Goal: Task Accomplishment & Management: Manage account settings

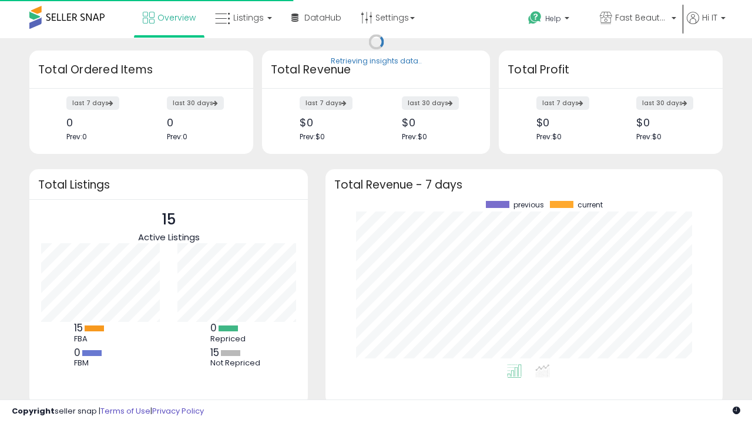
scroll to position [163, 373]
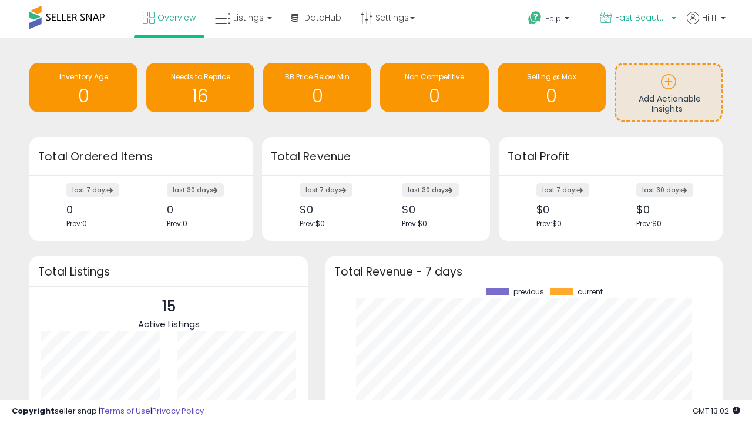
click at [637, 19] on span "Fast Beauty ([GEOGRAPHIC_DATA])" at bounding box center [641, 18] width 53 height 12
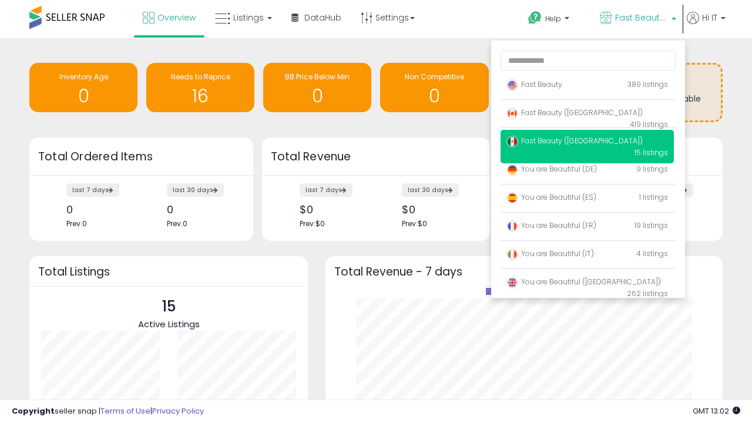
click at [587, 86] on p "Fast Beauty 389 listings" at bounding box center [586, 84] width 173 height 23
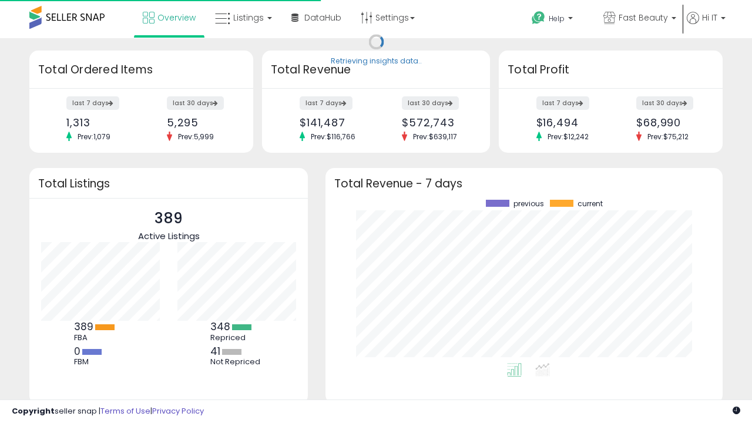
scroll to position [163, 373]
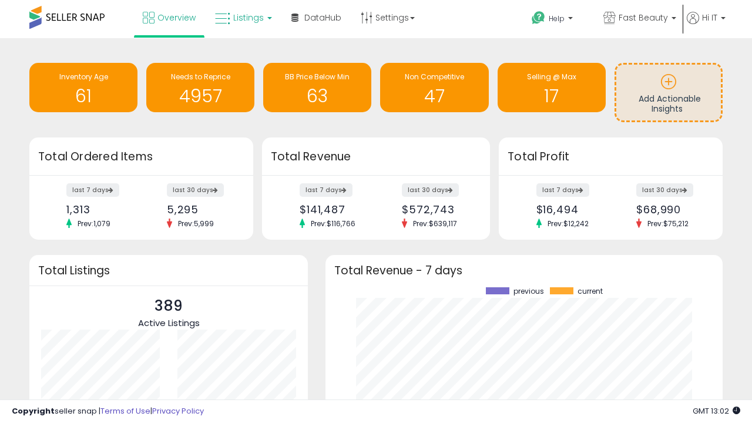
click at [242, 18] on span "Listings" at bounding box center [248, 18] width 31 height 12
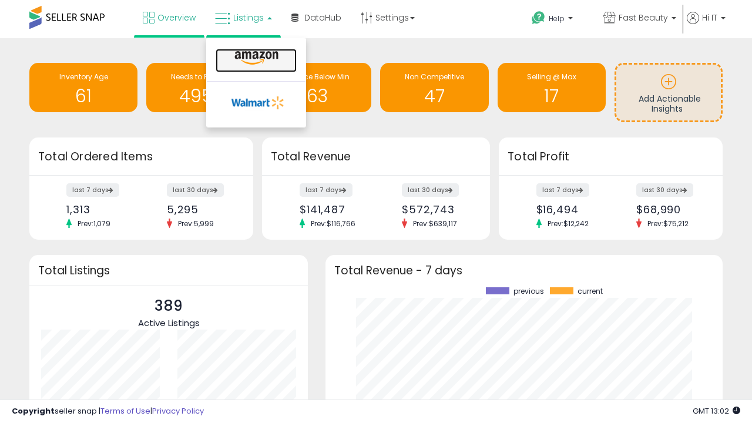
click at [255, 58] on icon at bounding box center [256, 58] width 51 height 15
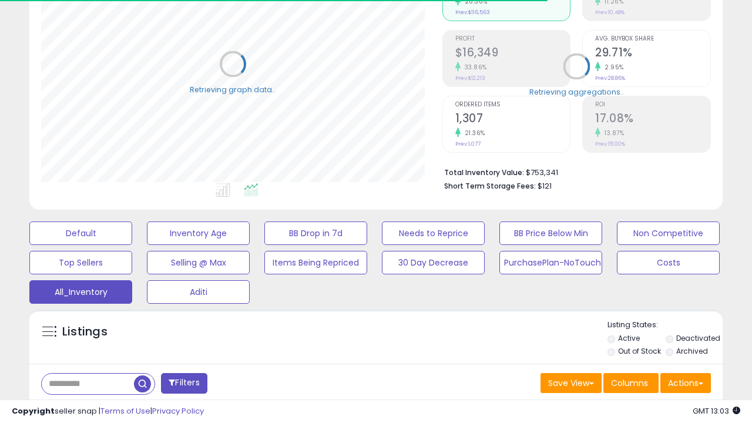
scroll to position [351, 0]
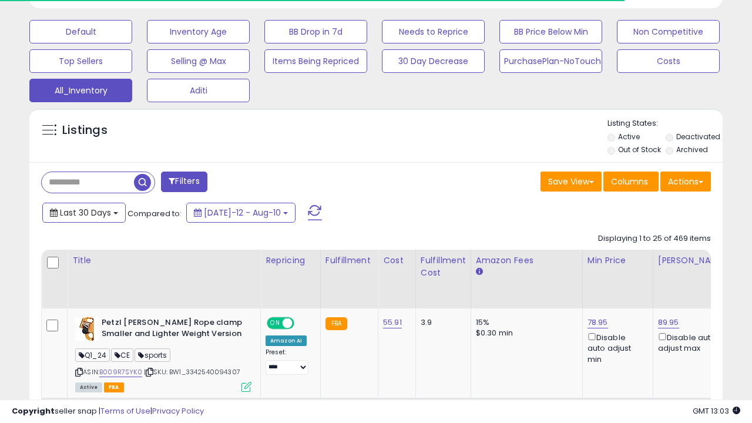
click at [83, 211] on span "Last 30 Days" at bounding box center [85, 213] width 51 height 12
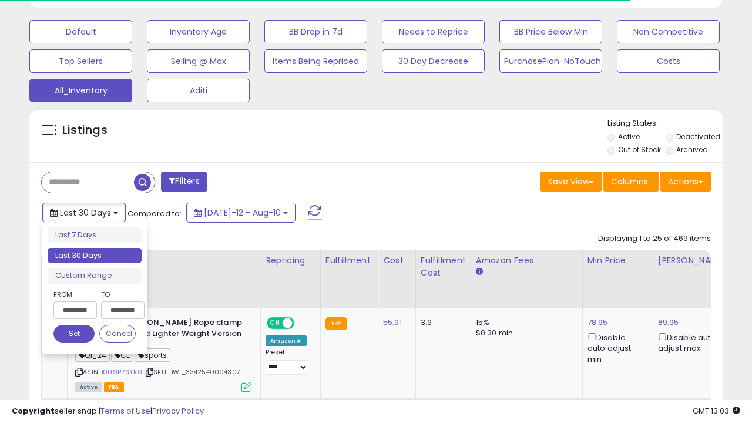
scroll to position [241, 401]
click at [95, 255] on li "Last 30 Days" at bounding box center [95, 256] width 94 height 16
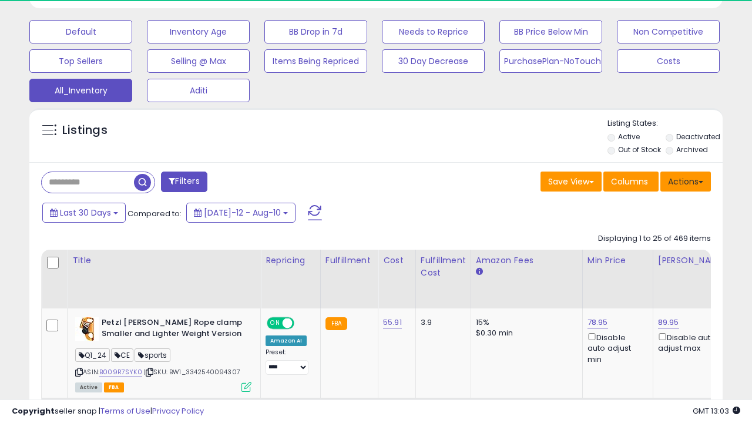
click at [685, 180] on button "Actions" at bounding box center [685, 181] width 51 height 20
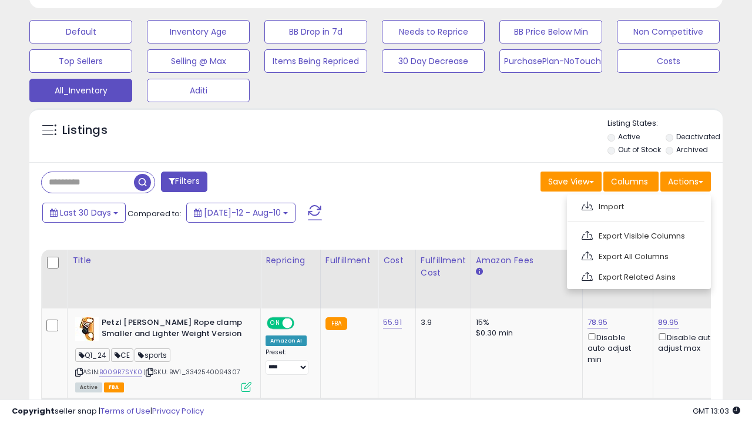
click at [637, 255] on link "Export All Columns" at bounding box center [637, 256] width 129 height 18
